Goal: Information Seeking & Learning: Understand process/instructions

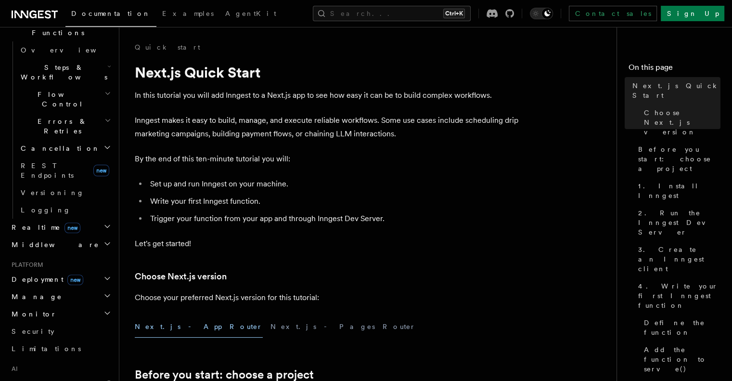
scroll to position [294, 0]
click at [45, 274] on span "Deployment new" at bounding box center [46, 279] width 76 height 10
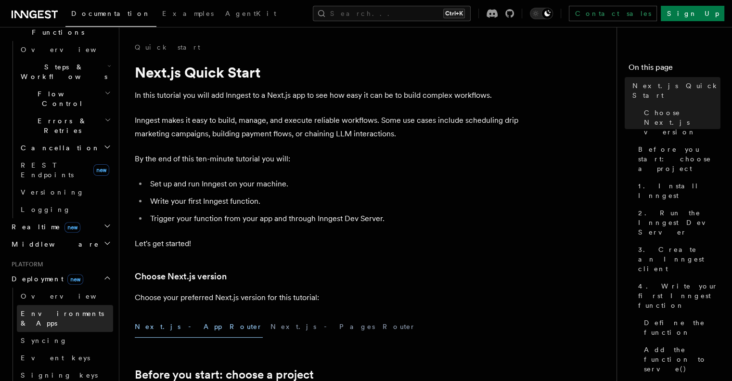
click at [46, 309] on span "Environments & Apps" at bounding box center [62, 317] width 83 height 17
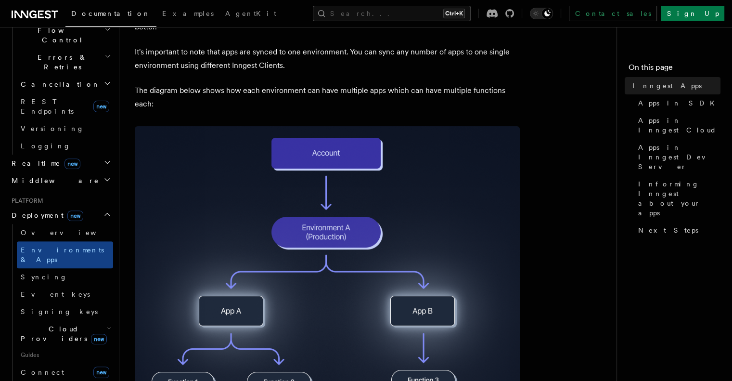
scroll to position [358, 0]
click at [51, 223] on link "Overview" at bounding box center [65, 231] width 96 height 17
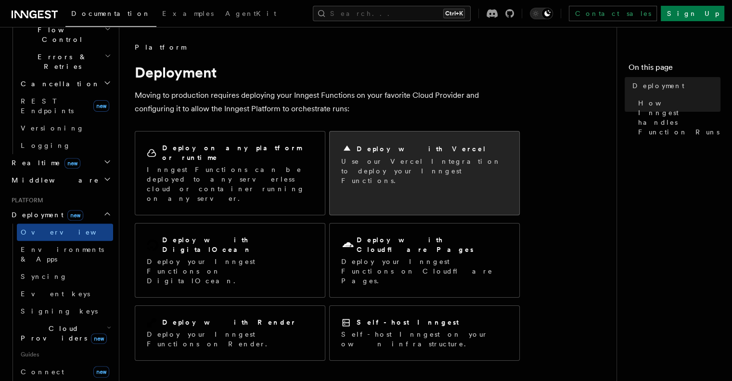
click at [354, 161] on p "Use our Vercel Integration to deploy your Inngest Functions." at bounding box center [424, 170] width 166 height 29
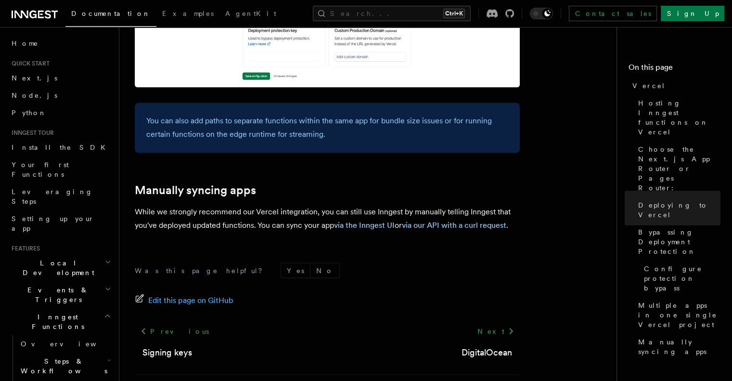
scroll to position [1633, 0]
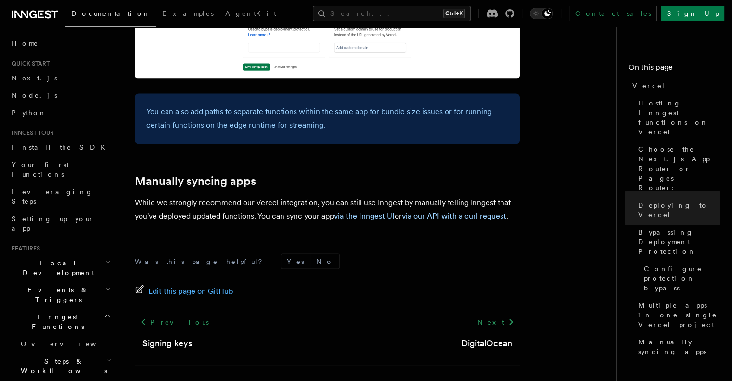
click at [365, 195] on p "While we strongly recommend our Vercel integration, you can still use Inngest b…" at bounding box center [327, 208] width 385 height 27
click at [43, 2] on div "Documentation Examples AgentKit Search... Ctrl+K Contact sales Sign Up" at bounding box center [366, 13] width 732 height 27
click at [43, 15] on icon at bounding box center [35, 15] width 46 height 12
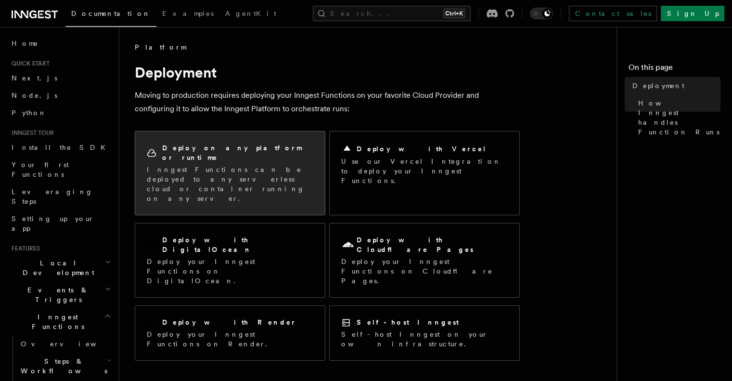
click at [210, 153] on div "Deploy on any platform or runtime Inngest Functions can be deployed to any serv…" at bounding box center [230, 173] width 166 height 60
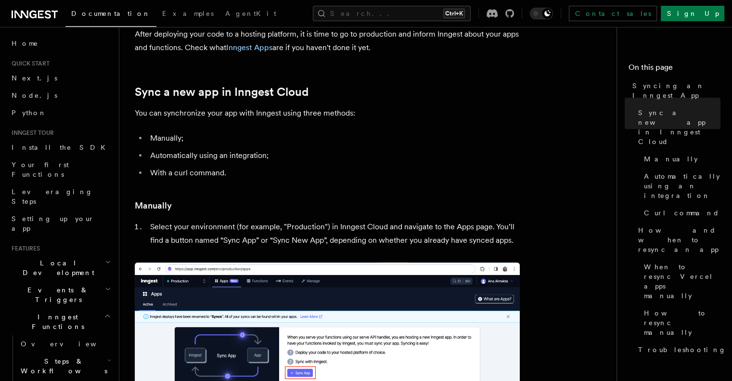
scroll to position [54, 0]
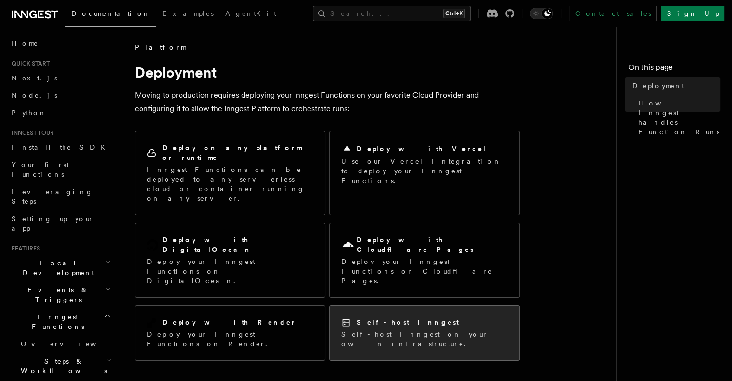
click at [365, 329] on p "Self-host Inngest on your own infrastructure." at bounding box center [424, 338] width 166 height 19
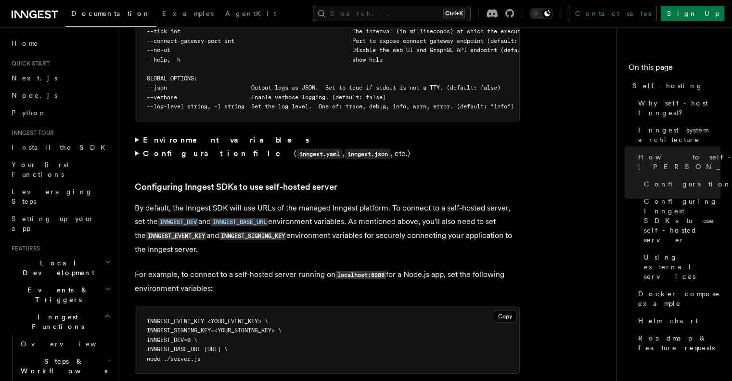
scroll to position [1957, 0]
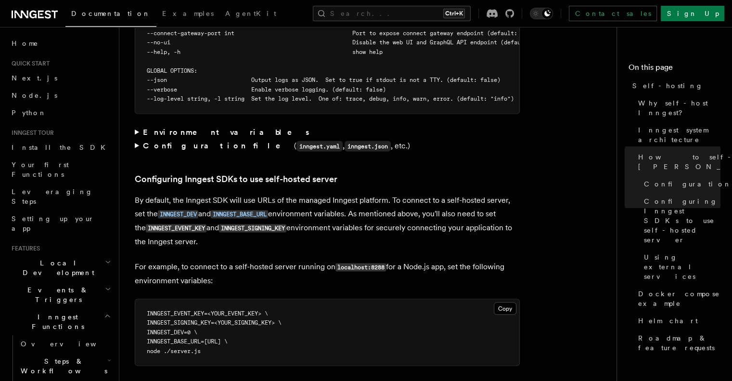
drag, startPoint x: 321, startPoint y: 166, endPoint x: 262, endPoint y: 174, distance: 59.6
click at [262, 174] on article "Platform Deployment Self-hosting Self-hosting support for Inngest is supported …" at bounding box center [372, 141] width 474 height 4112
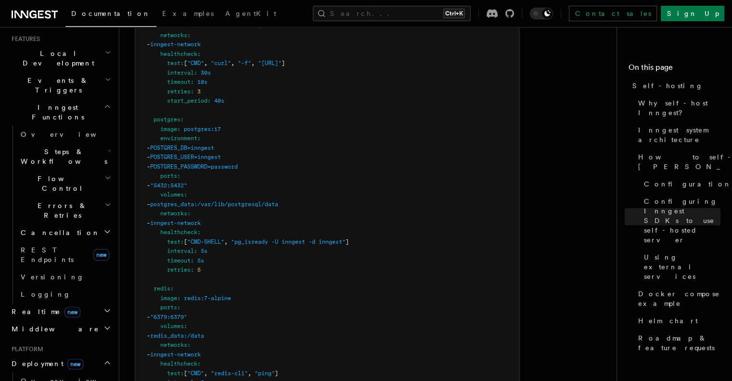
scroll to position [210, 0]
drag, startPoint x: 24, startPoint y: 289, endPoint x: 37, endPoint y: 284, distance: 13.4
click at [37, 376] on span "Overview" at bounding box center [70, 380] width 99 height 8
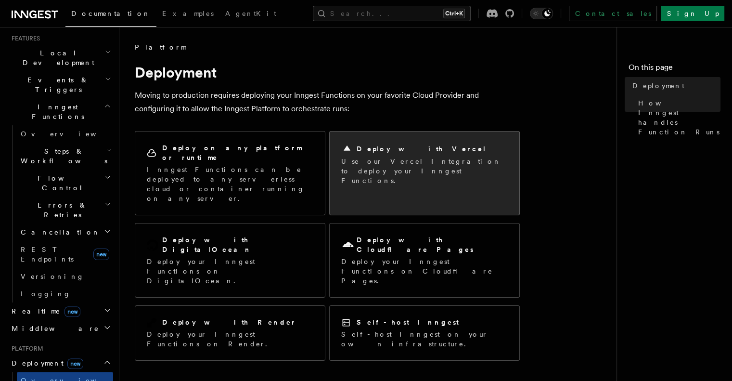
click at [361, 172] on p "Use our Vercel Integration to deploy your Inngest Functions." at bounding box center [424, 170] width 166 height 29
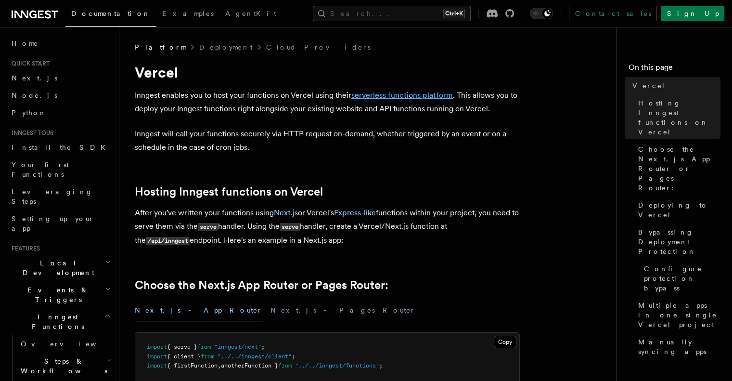
click at [377, 92] on link "serverless functions platform" at bounding box center [402, 94] width 102 height 9
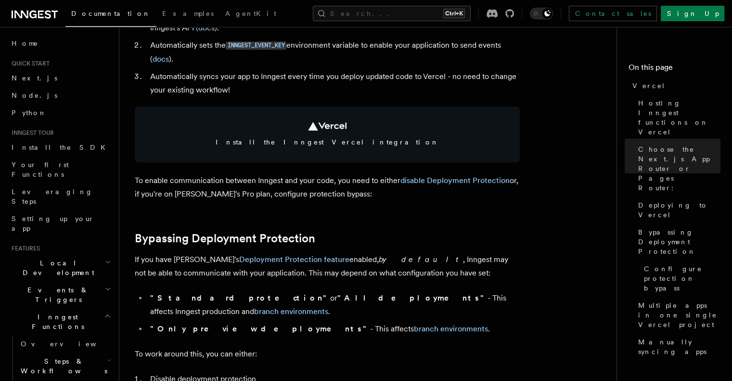
scroll to position [525, 0]
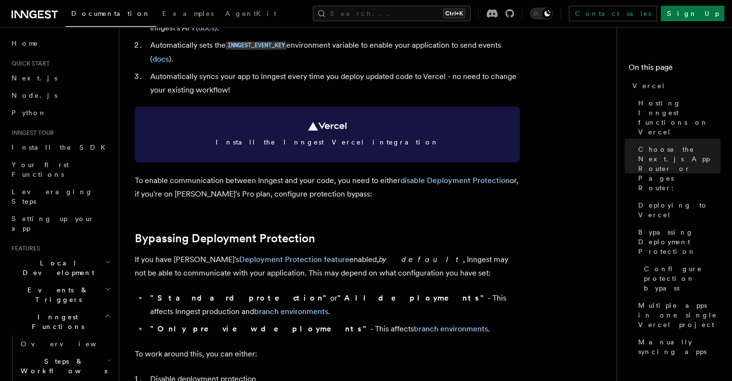
click at [287, 128] on link "Install the Inngest Vercel integration" at bounding box center [327, 134] width 385 height 56
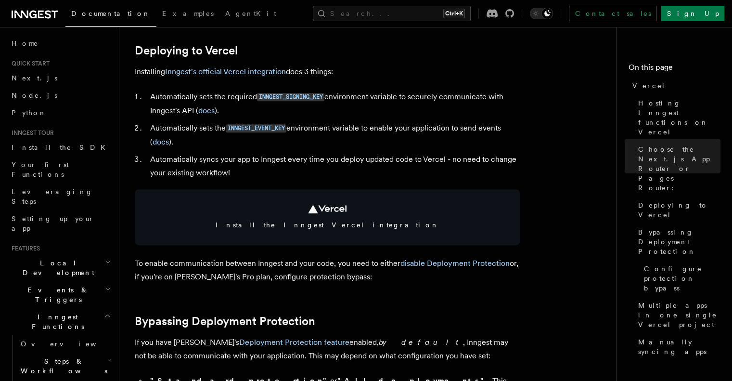
scroll to position [441, 0]
